Goal: Communication & Community: Answer question/provide support

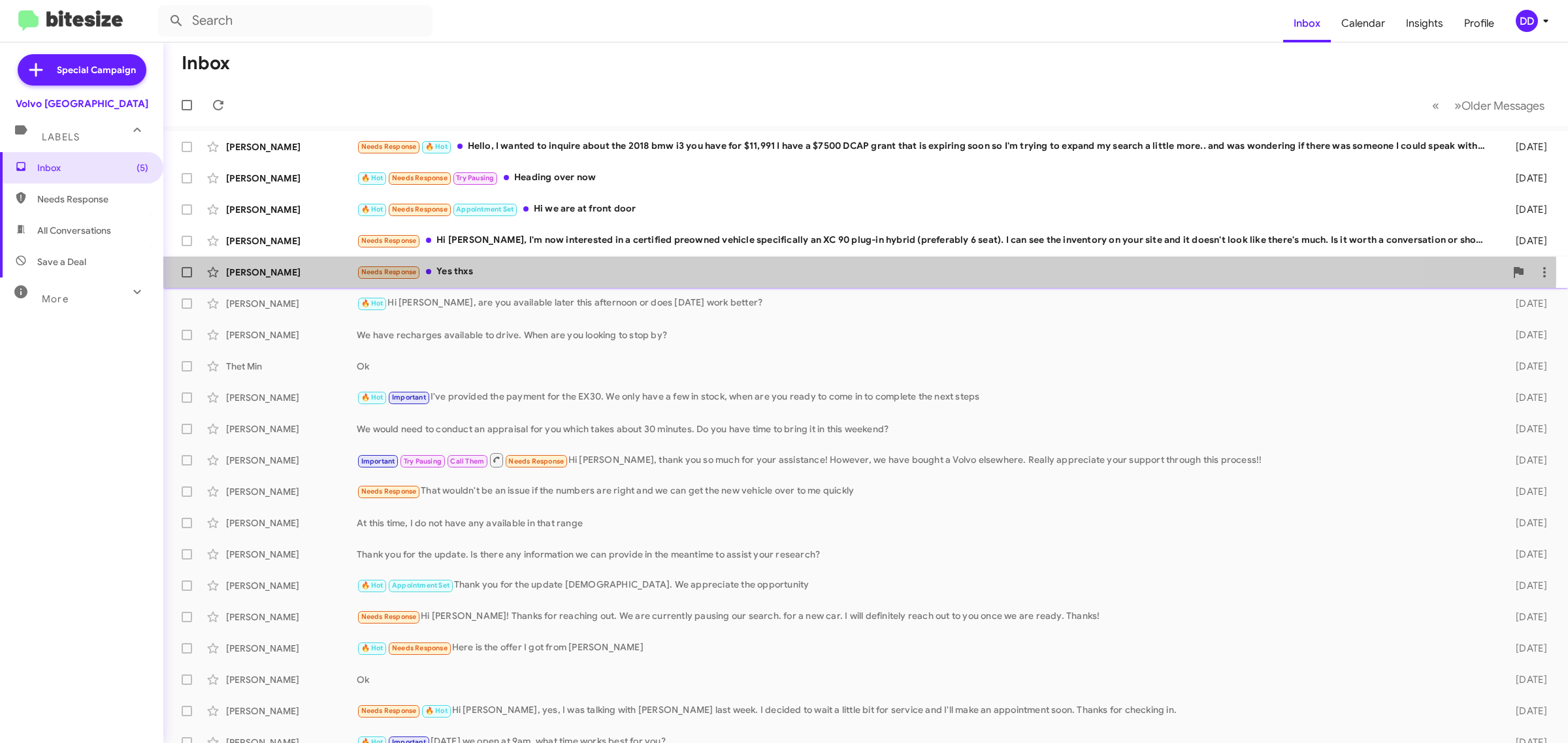
click at [660, 271] on div "Needs Response Yes thxs" at bounding box center [931, 271] width 1148 height 15
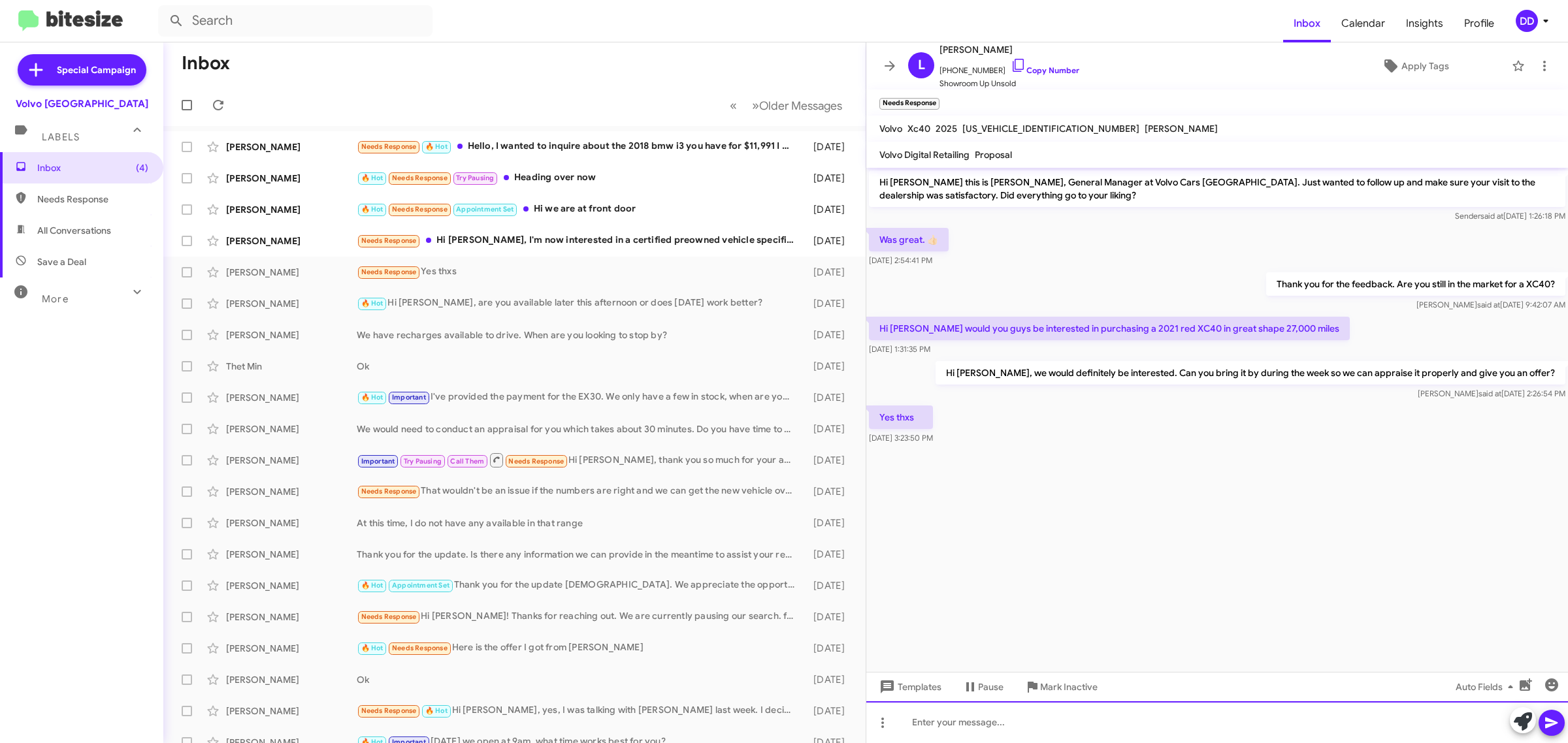
click at [1101, 740] on div at bounding box center [1216, 722] width 701 height 42
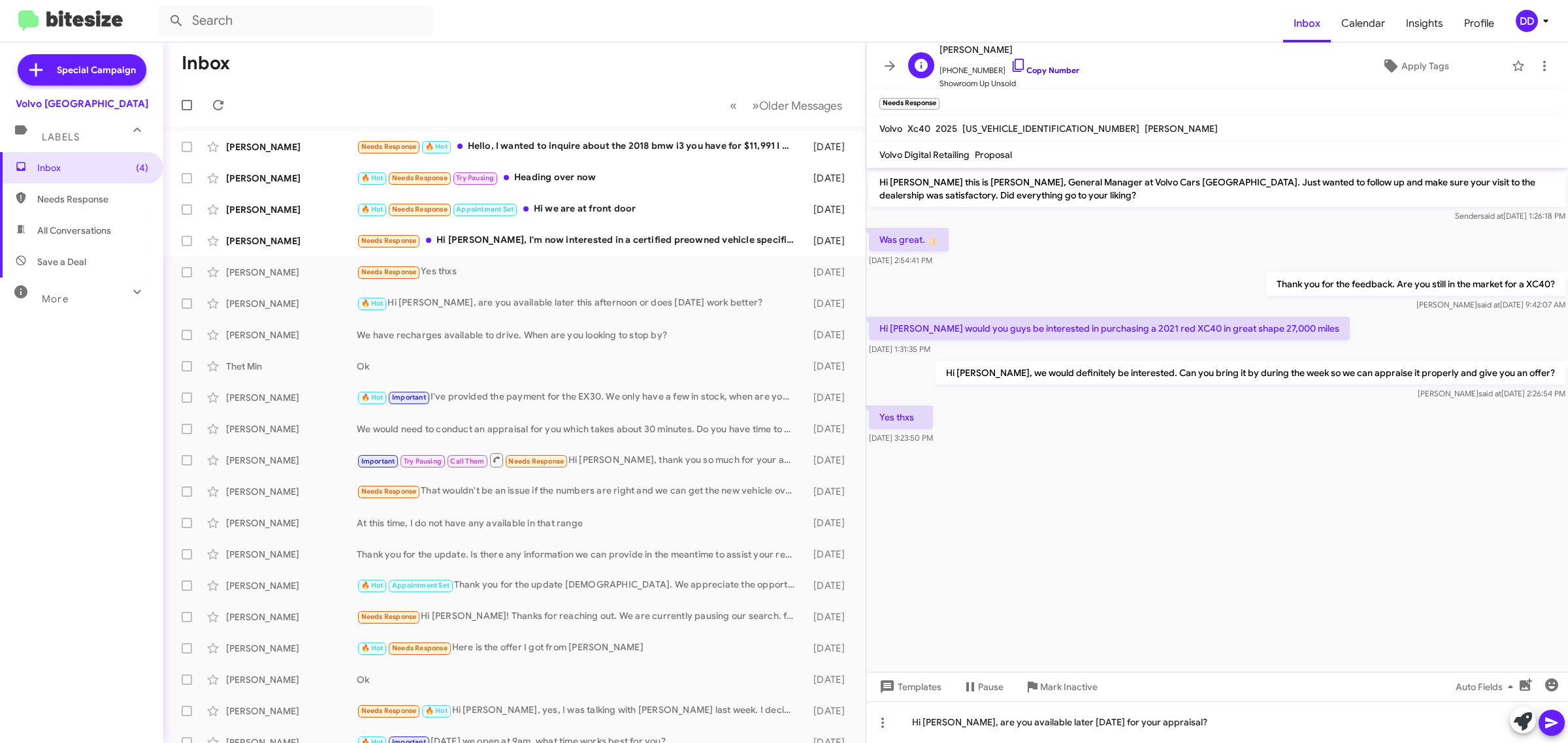
click at [1045, 67] on link "Copy Number" at bounding box center [1044, 70] width 69 height 10
click at [1562, 722] on button at bounding box center [1552, 723] width 26 height 26
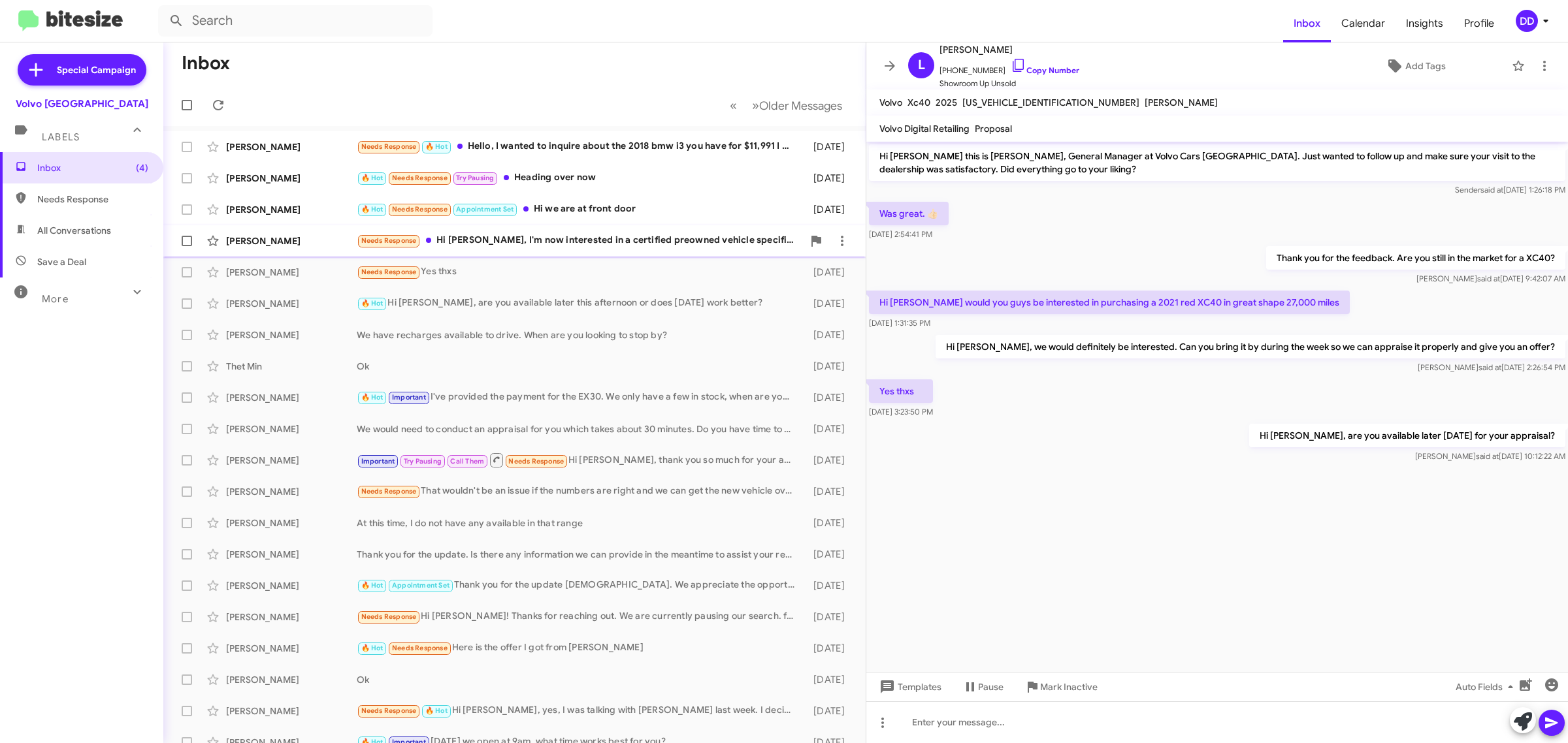
click at [565, 233] on div "Needs Response Hi [PERSON_NAME], I'm now interested in a certified preowned veh…" at bounding box center [580, 241] width 446 height 15
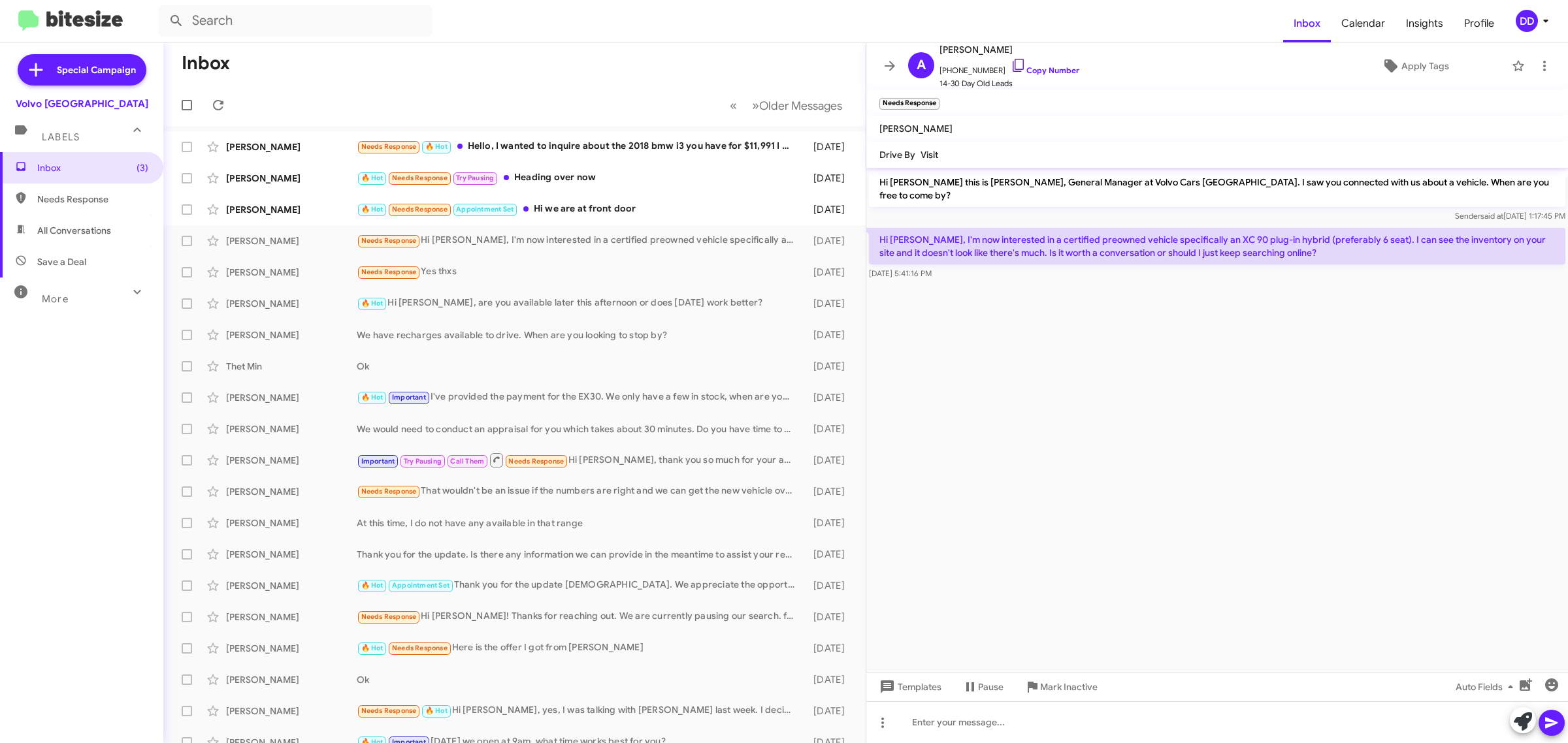
click at [1063, 406] on cdk-virtual-scroll-viewport "Hi [PERSON_NAME] this is [PERSON_NAME], General Manager at Volvo Cars [GEOGRAPH…" at bounding box center [1216, 420] width 701 height 504
click at [1029, 70] on link "Copy Number" at bounding box center [1044, 70] width 69 height 10
click at [1310, 423] on cdk-virtual-scroll-viewport "Hi [PERSON_NAME] this is [PERSON_NAME], General Manager at Volvo Cars [GEOGRAPH…" at bounding box center [1216, 420] width 701 height 504
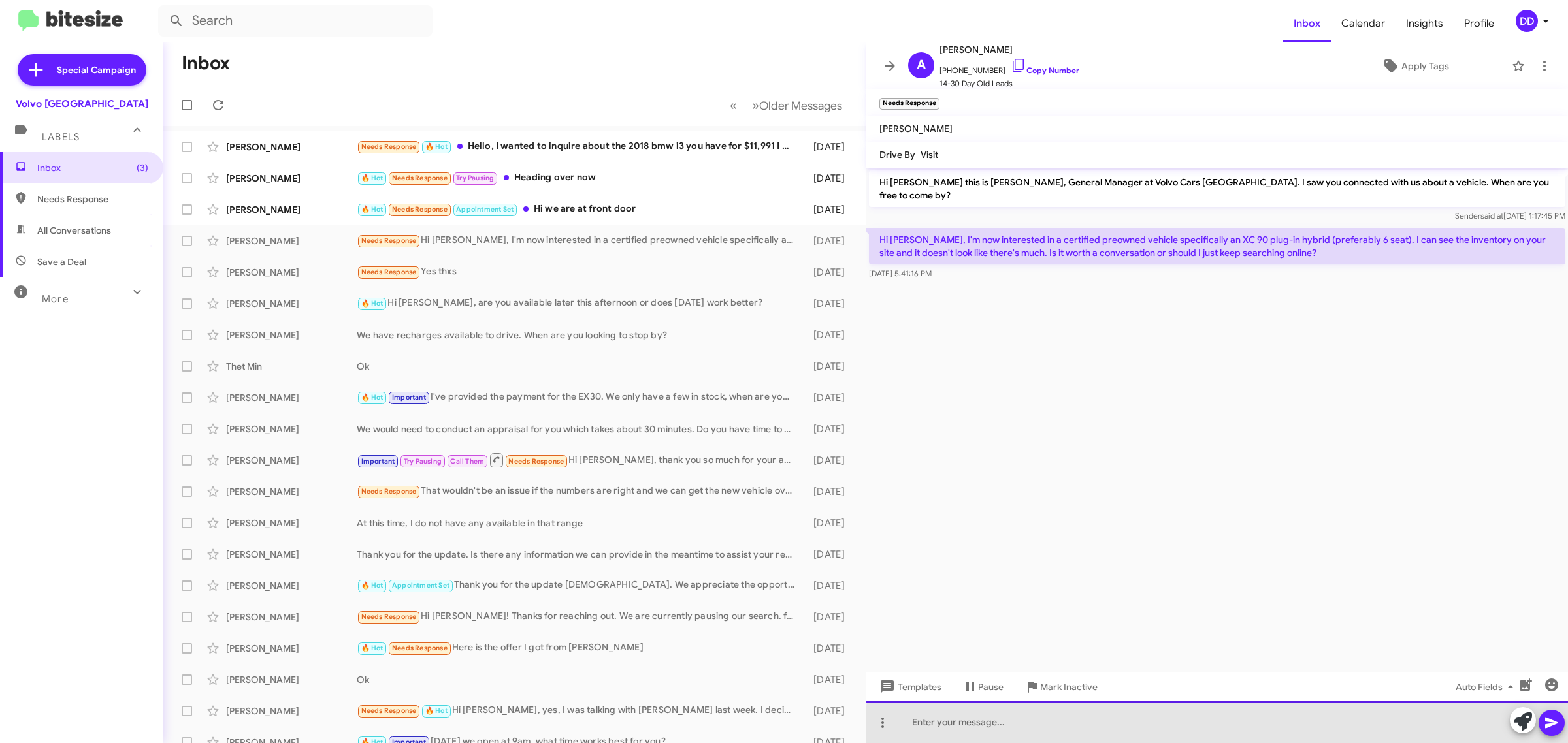
click at [1232, 728] on div at bounding box center [1216, 722] width 701 height 42
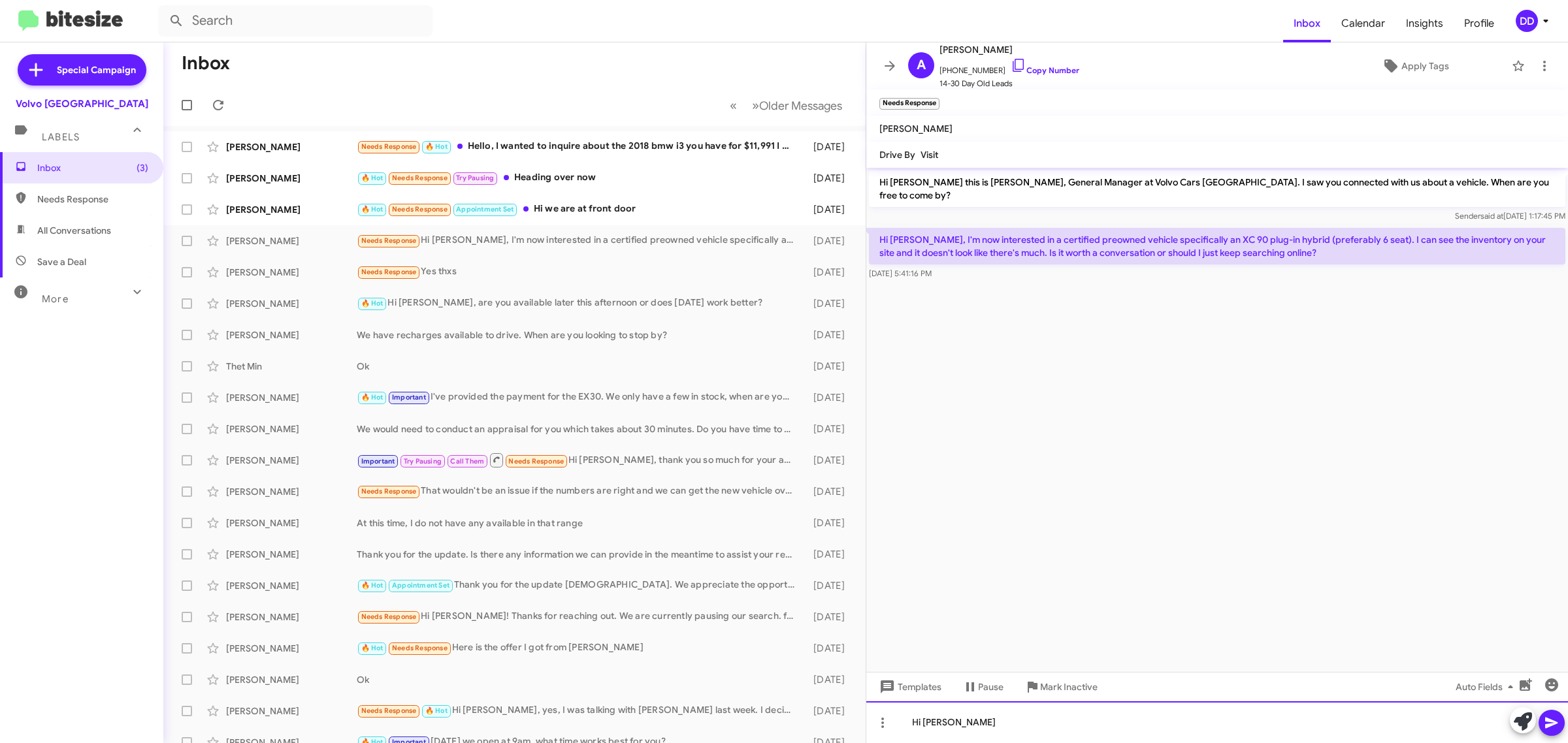
click at [1144, 723] on div "Hi [PERSON_NAME]" at bounding box center [1216, 722] width 701 height 42
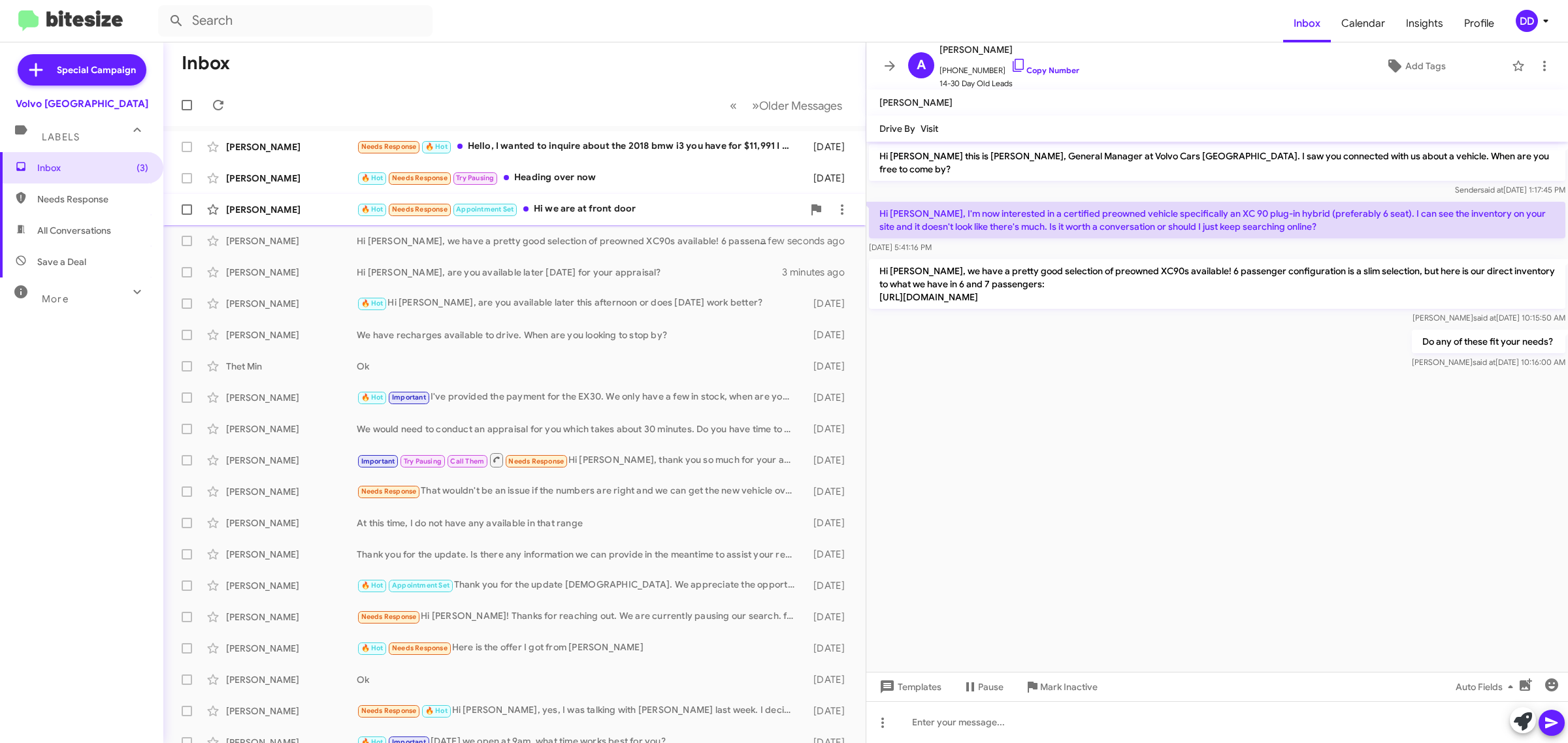
click at [678, 207] on div "🔥 Hot Needs Response Appointment Set Hi we are at front door" at bounding box center [580, 209] width 446 height 15
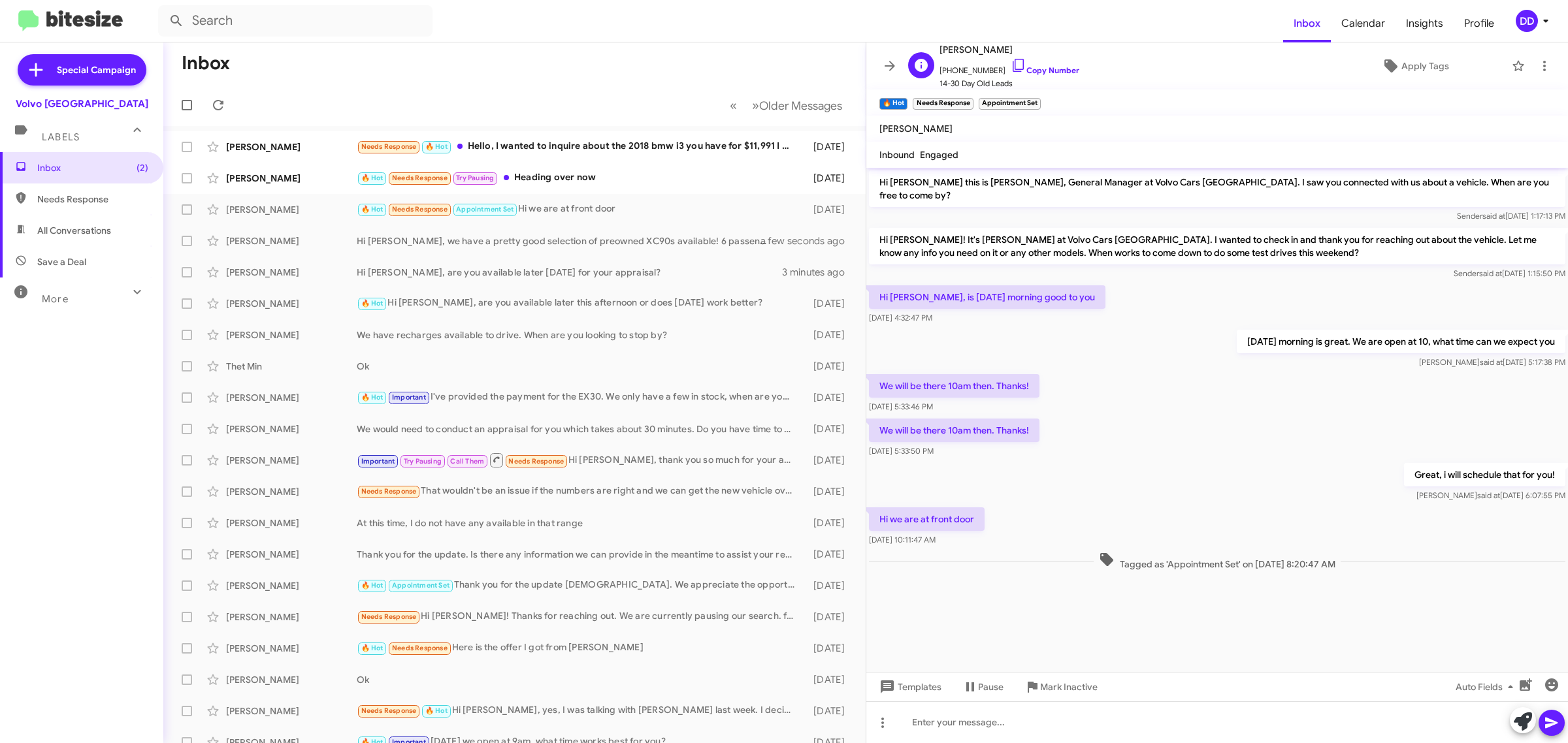
click at [1034, 62] on span "[PHONE_NUMBER] Copy Number" at bounding box center [1009, 67] width 139 height 19
click at [1039, 66] on span "[PHONE_NUMBER] Copy Number" at bounding box center [1009, 67] width 139 height 19
click at [1047, 69] on link "Copy Number" at bounding box center [1044, 70] width 69 height 10
click at [601, 166] on div "[PERSON_NAME] 🔥 Hot Needs Response Try Pausing Heading over now [DATE]" at bounding box center [514, 178] width 681 height 26
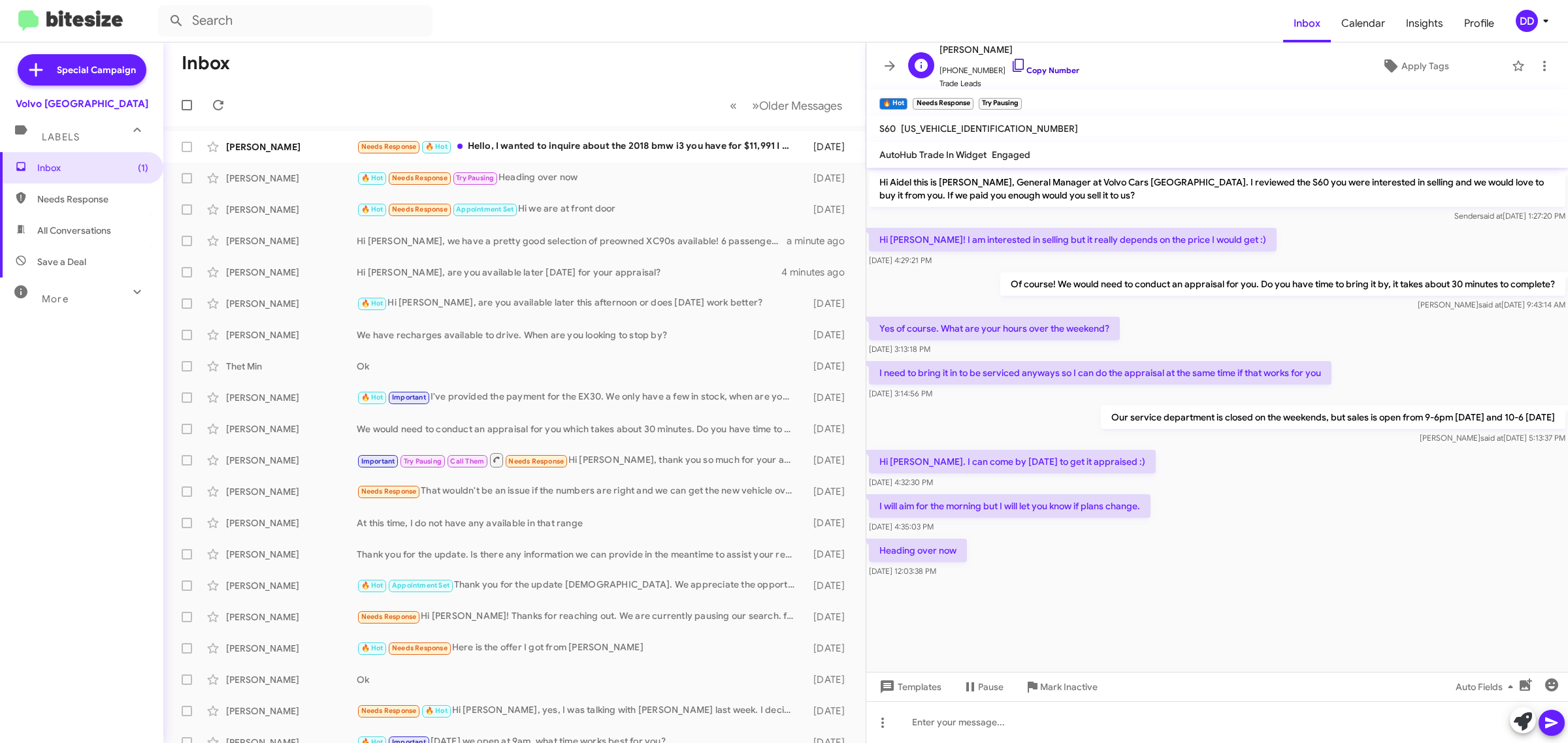
click at [1038, 70] on link "Copy Number" at bounding box center [1044, 70] width 69 height 10
click at [582, 141] on div "Needs Response 🔥 Hot Hello, I wanted to inquire about the 2018 bmw i3 you have …" at bounding box center [580, 147] width 446 height 15
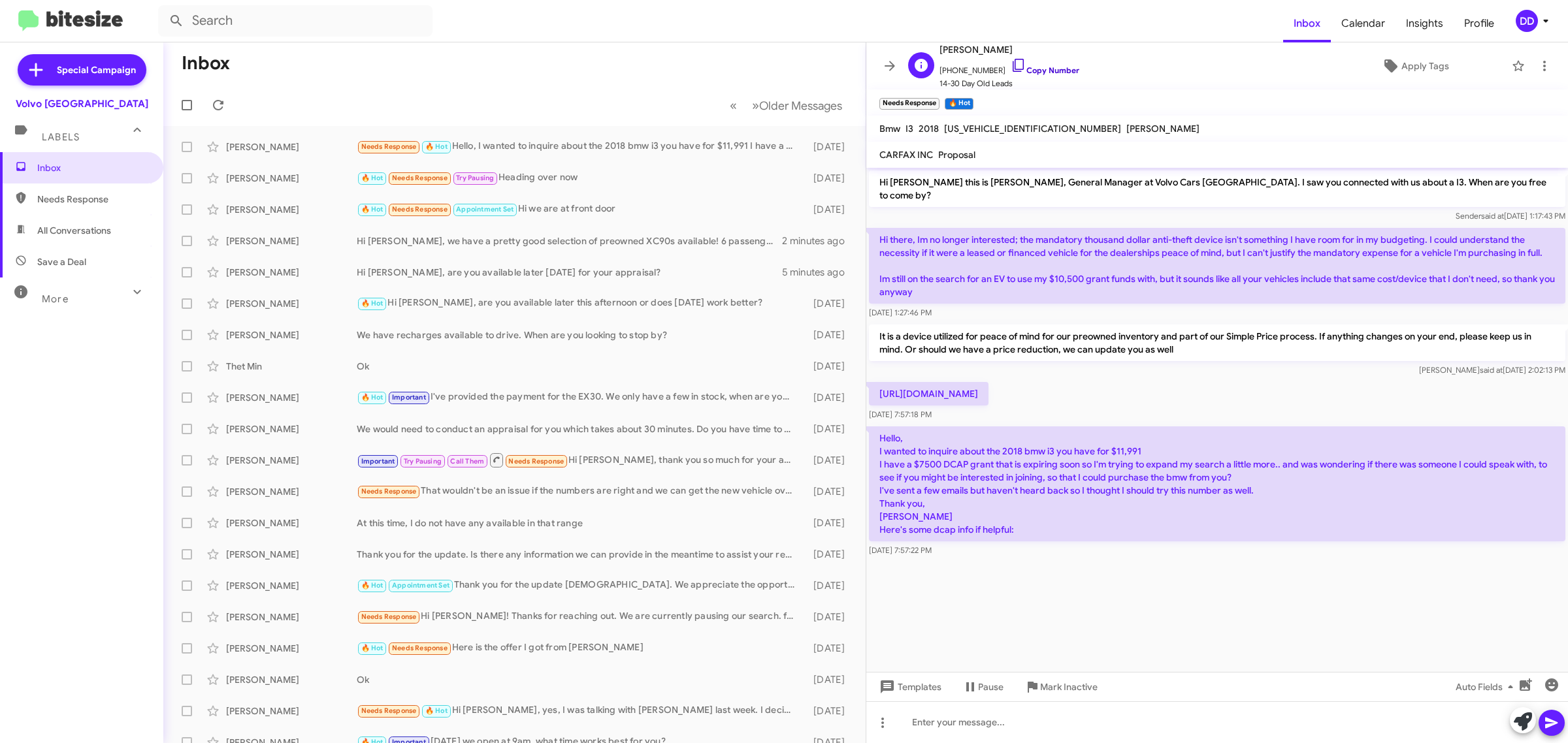
click at [1056, 67] on link "Copy Number" at bounding box center [1044, 70] width 69 height 10
click at [1024, 727] on div at bounding box center [1216, 722] width 701 height 42
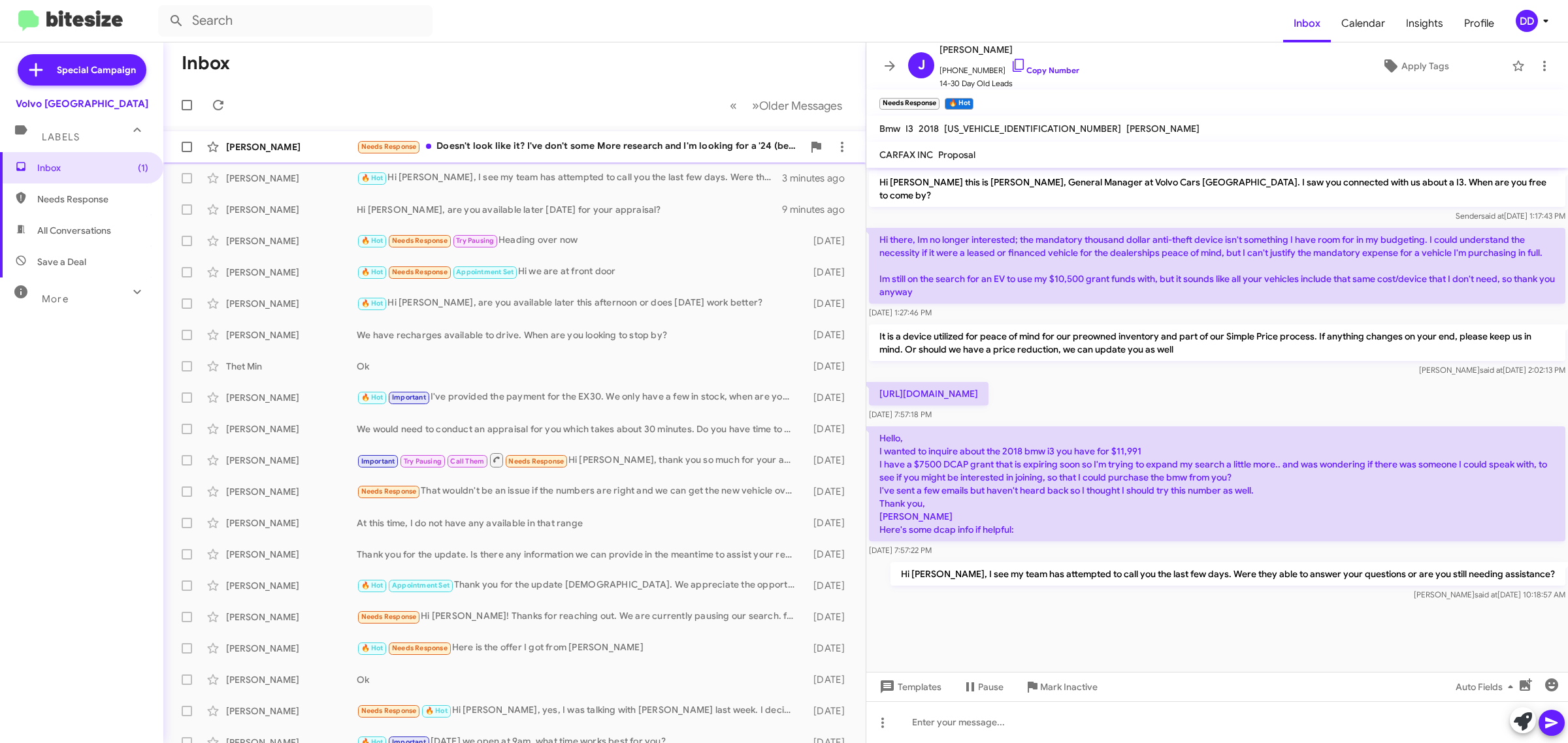
click at [533, 143] on div "Needs Response Doesn't look like it? I've don't some More research and I'm look…" at bounding box center [580, 147] width 446 height 15
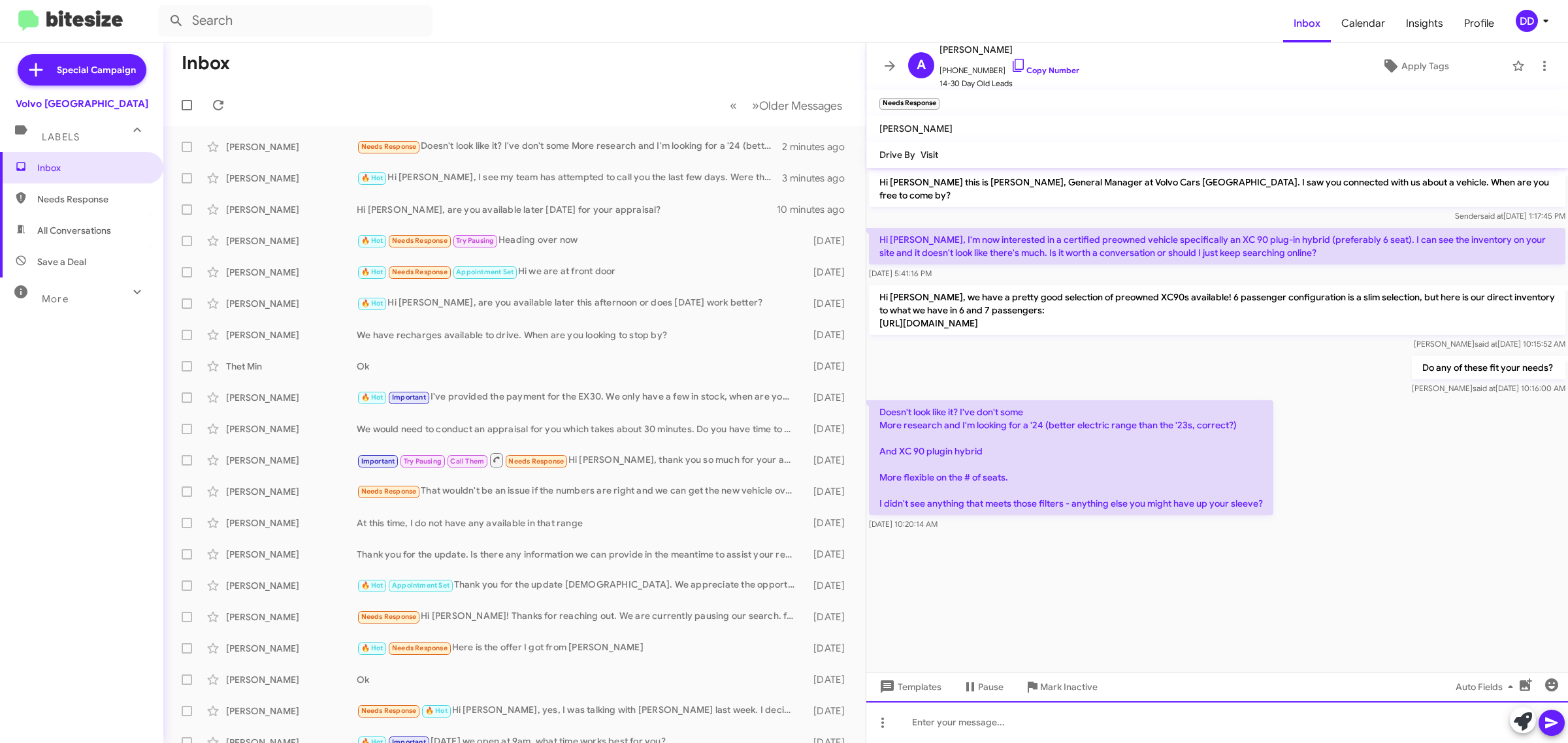
click at [1206, 727] on div at bounding box center [1216, 722] width 701 height 42
